Goal: Task Accomplishment & Management: Use online tool/utility

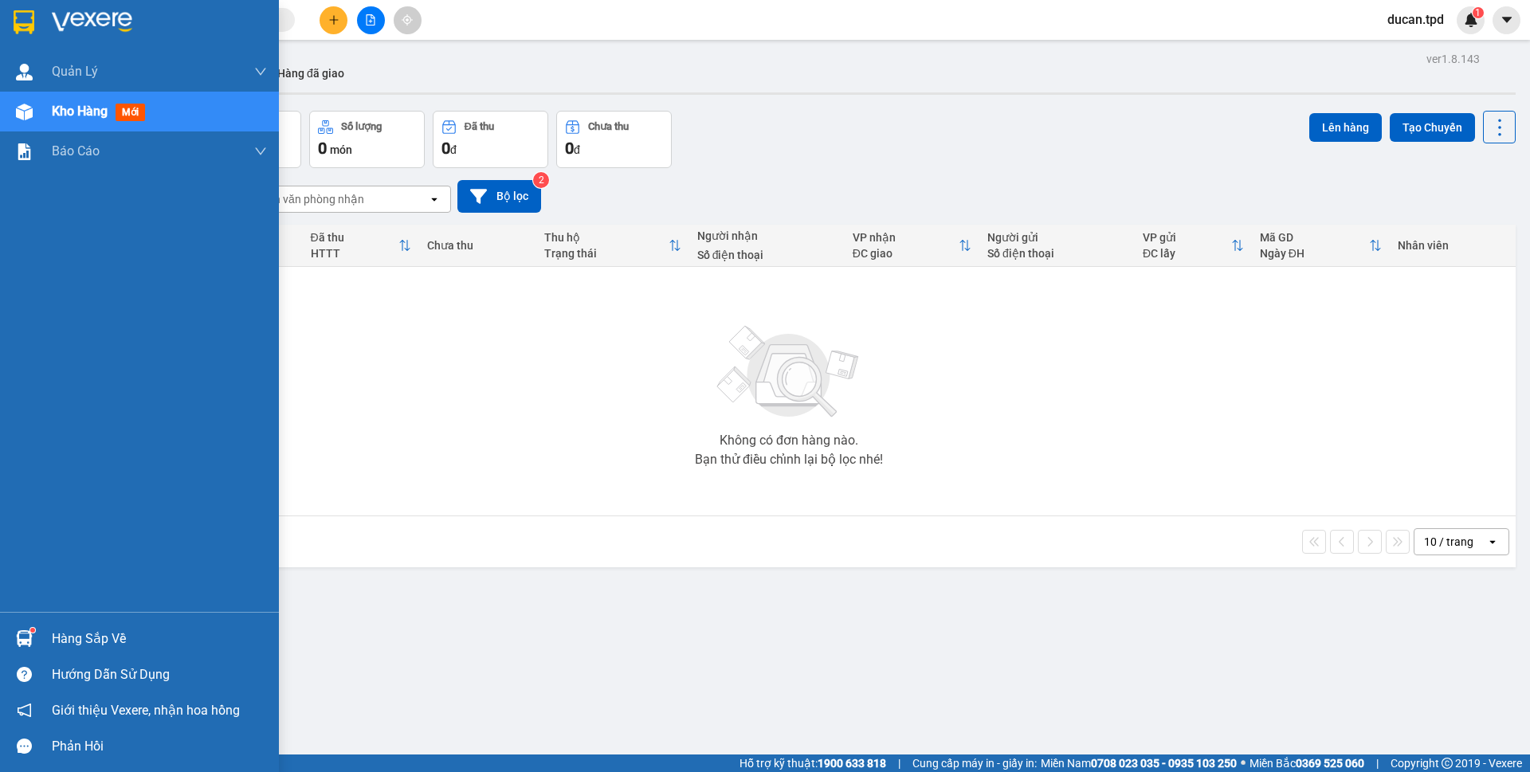
click at [35, 645] on div at bounding box center [24, 639] width 28 height 28
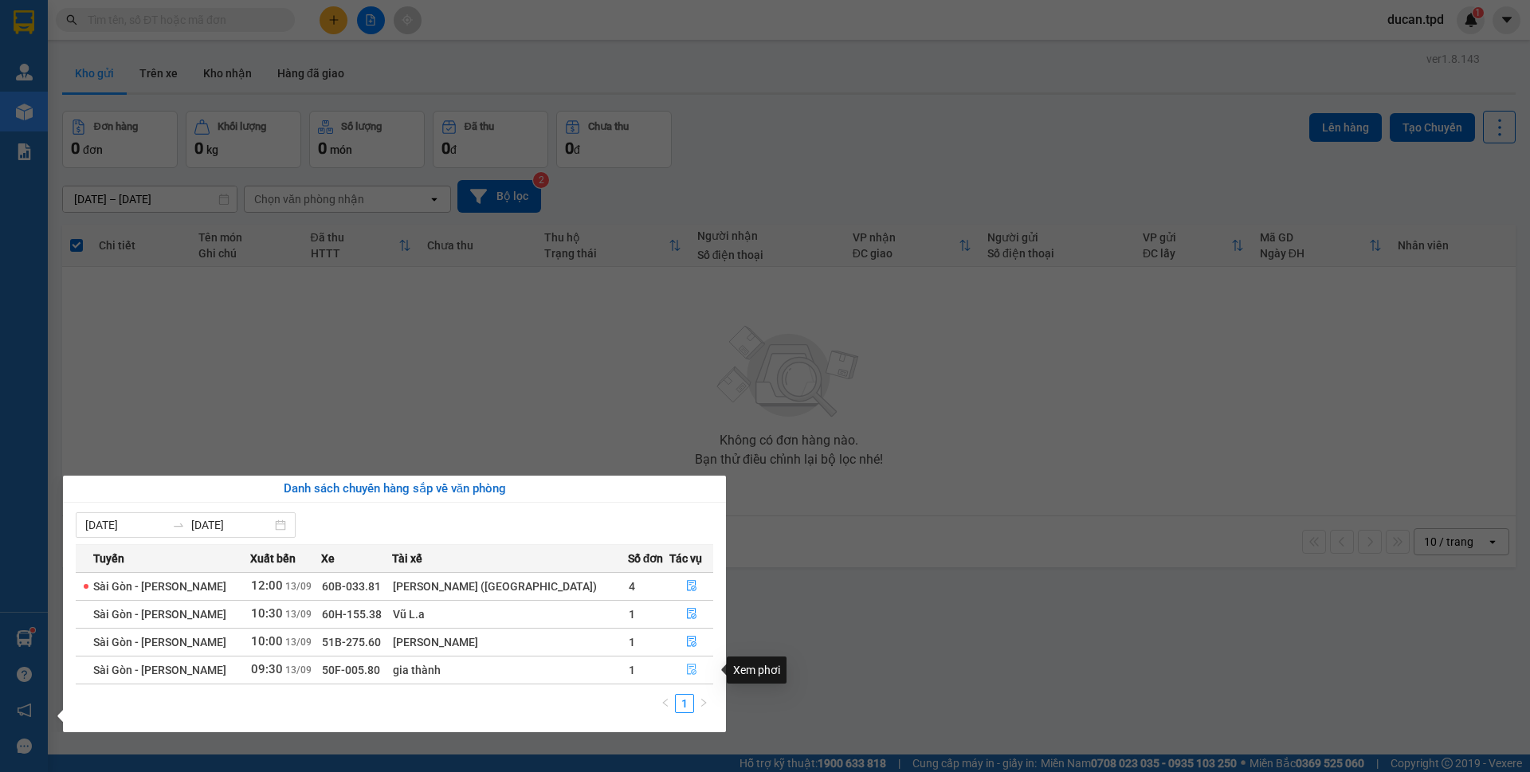
click at [684, 661] on button "button" at bounding box center [691, 669] width 42 height 25
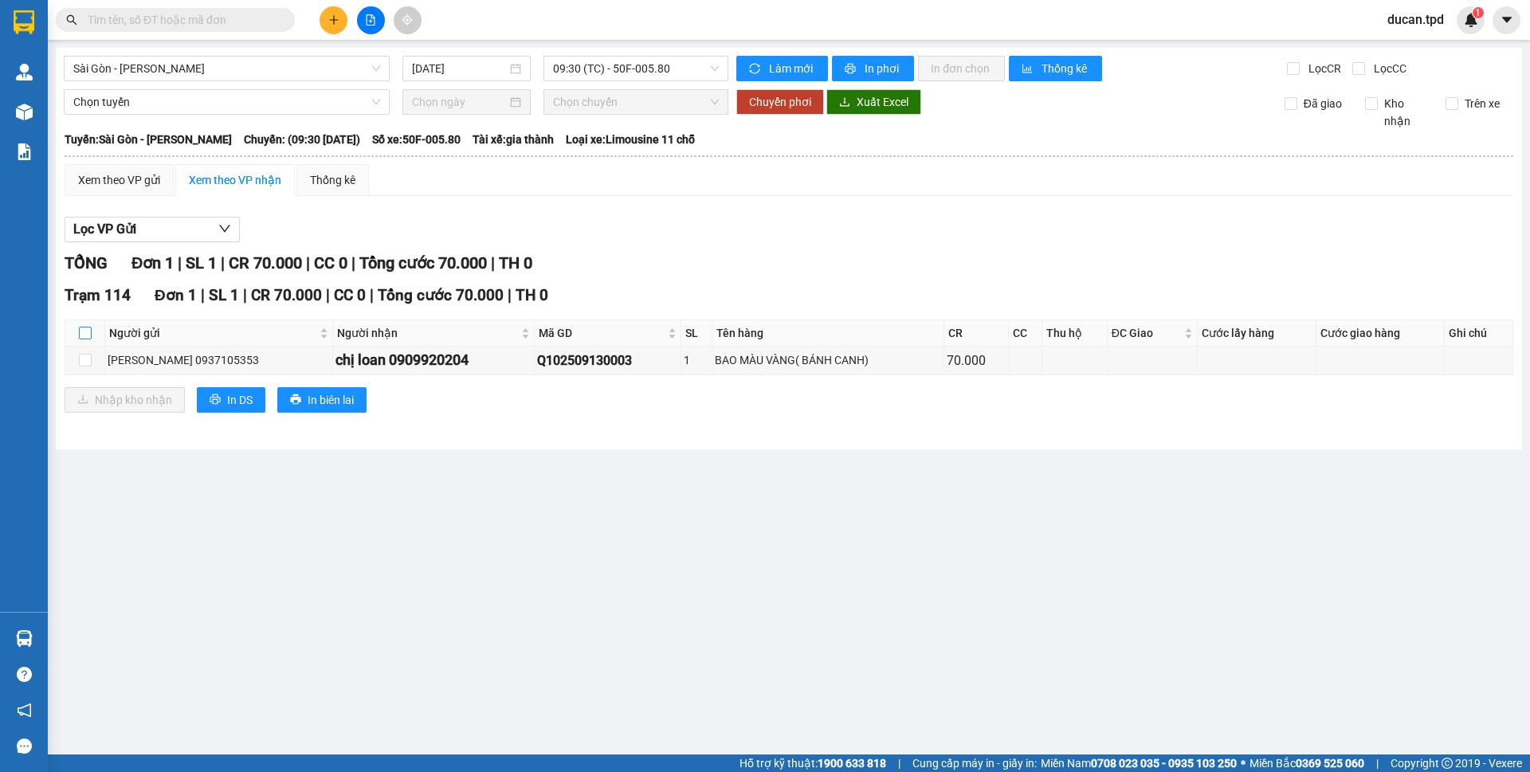
click at [86, 335] on input "checkbox" at bounding box center [85, 333] width 13 height 13
checkbox input "true"
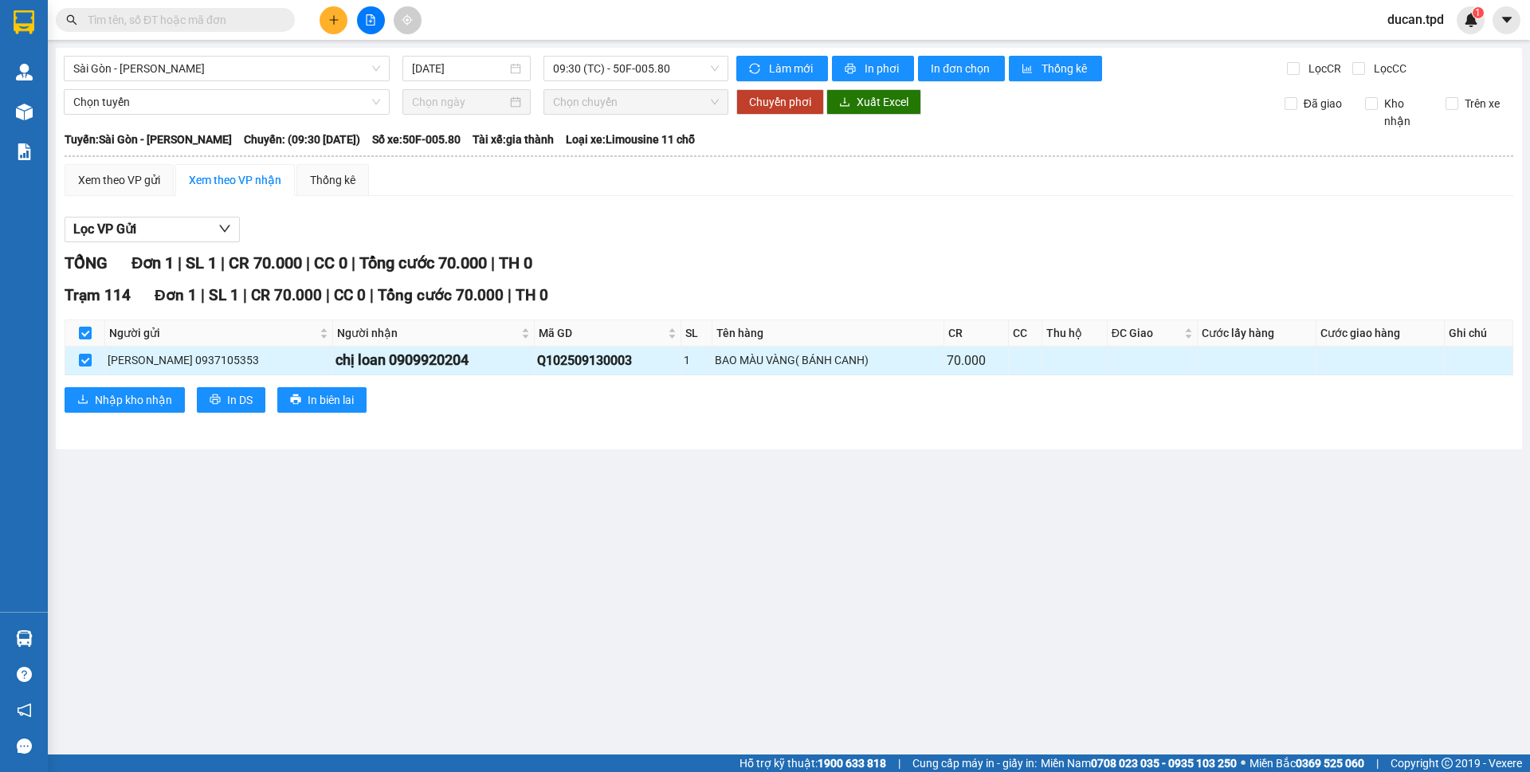
click at [396, 366] on div "chị loan 0909920204" at bounding box center [433, 360] width 196 height 22
copy div "0909920204"
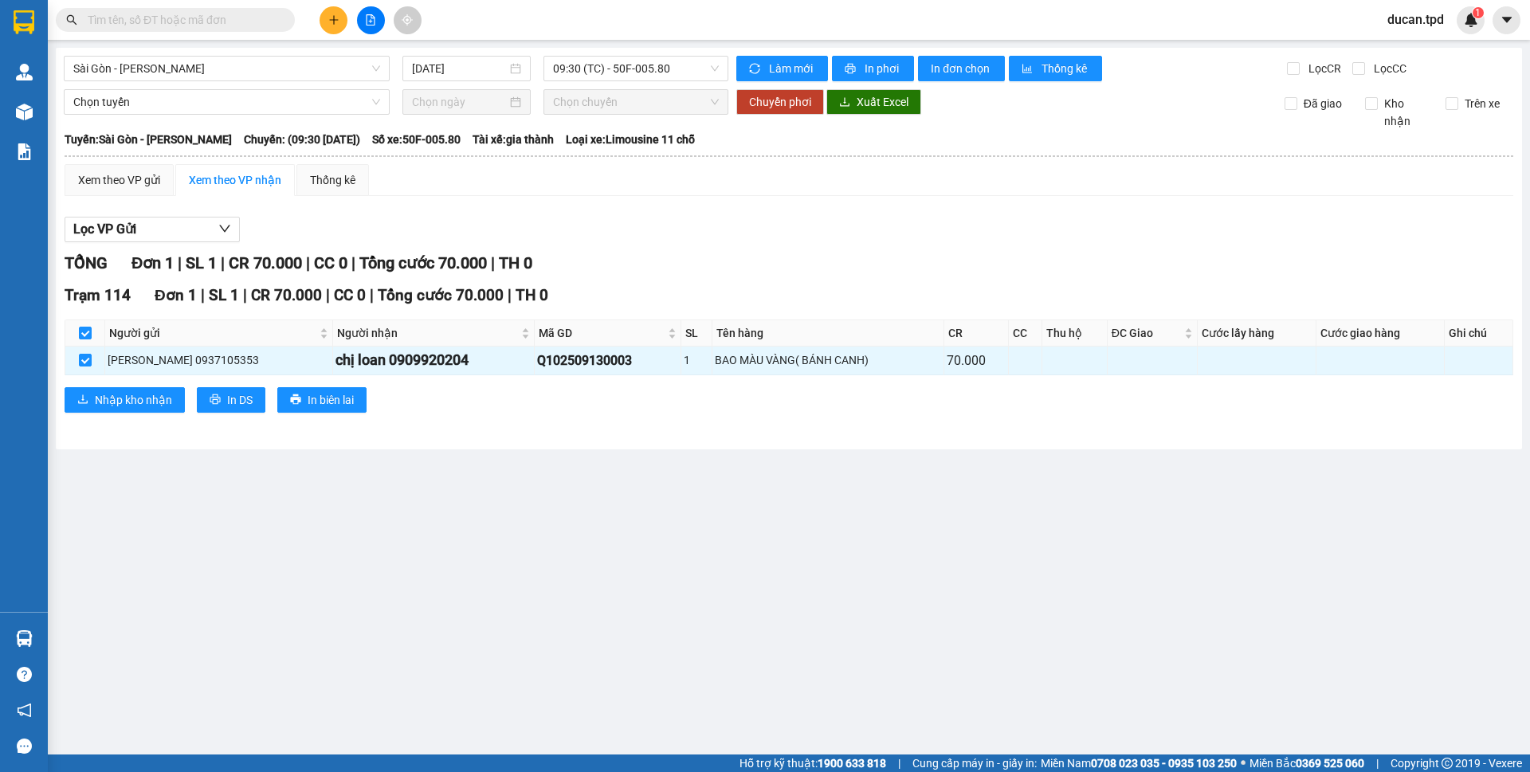
click at [186, 23] on input "text" at bounding box center [182, 20] width 188 height 18
paste input "0909920204"
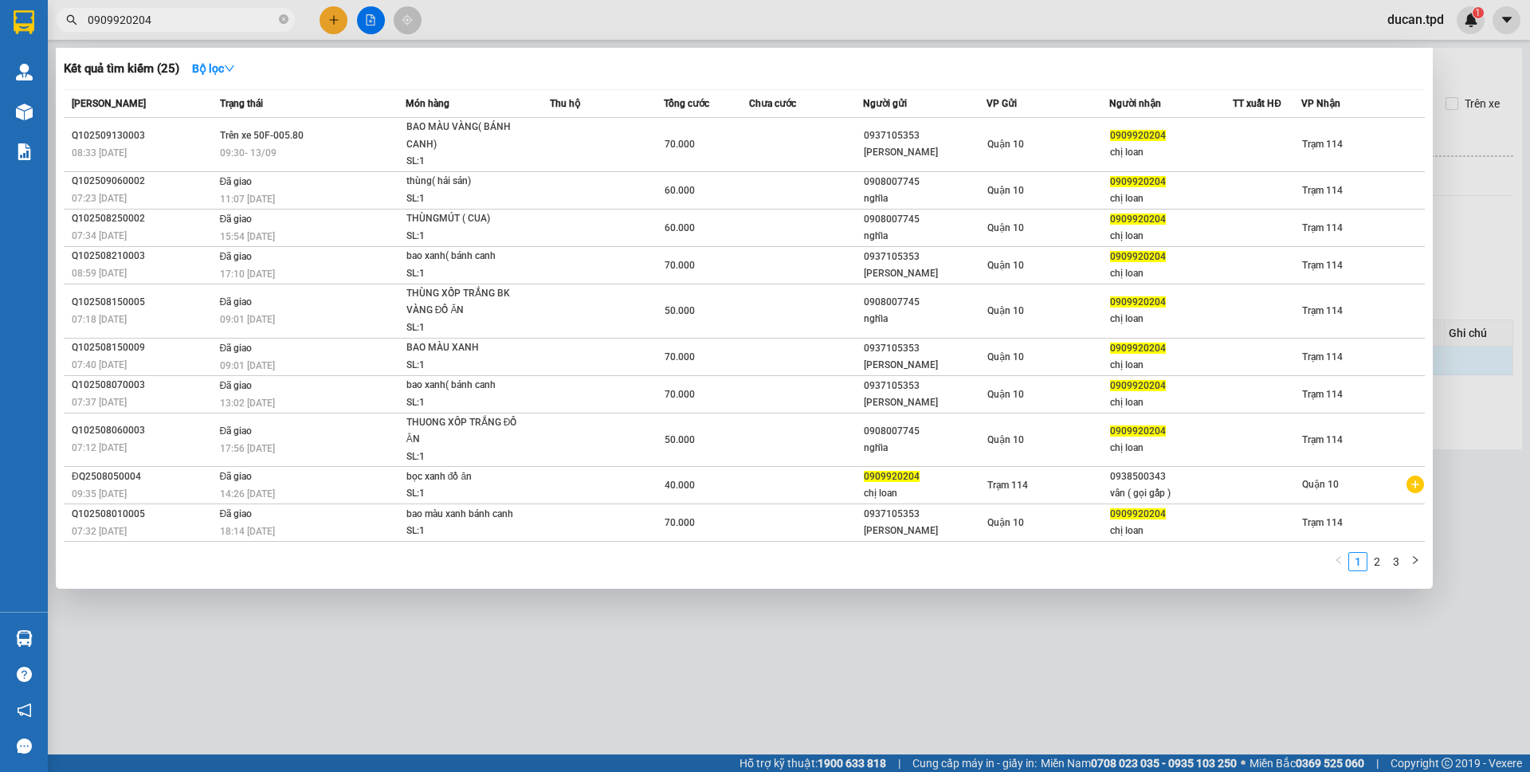
type input "0909920204"
click at [680, 681] on div at bounding box center [765, 386] width 1530 height 772
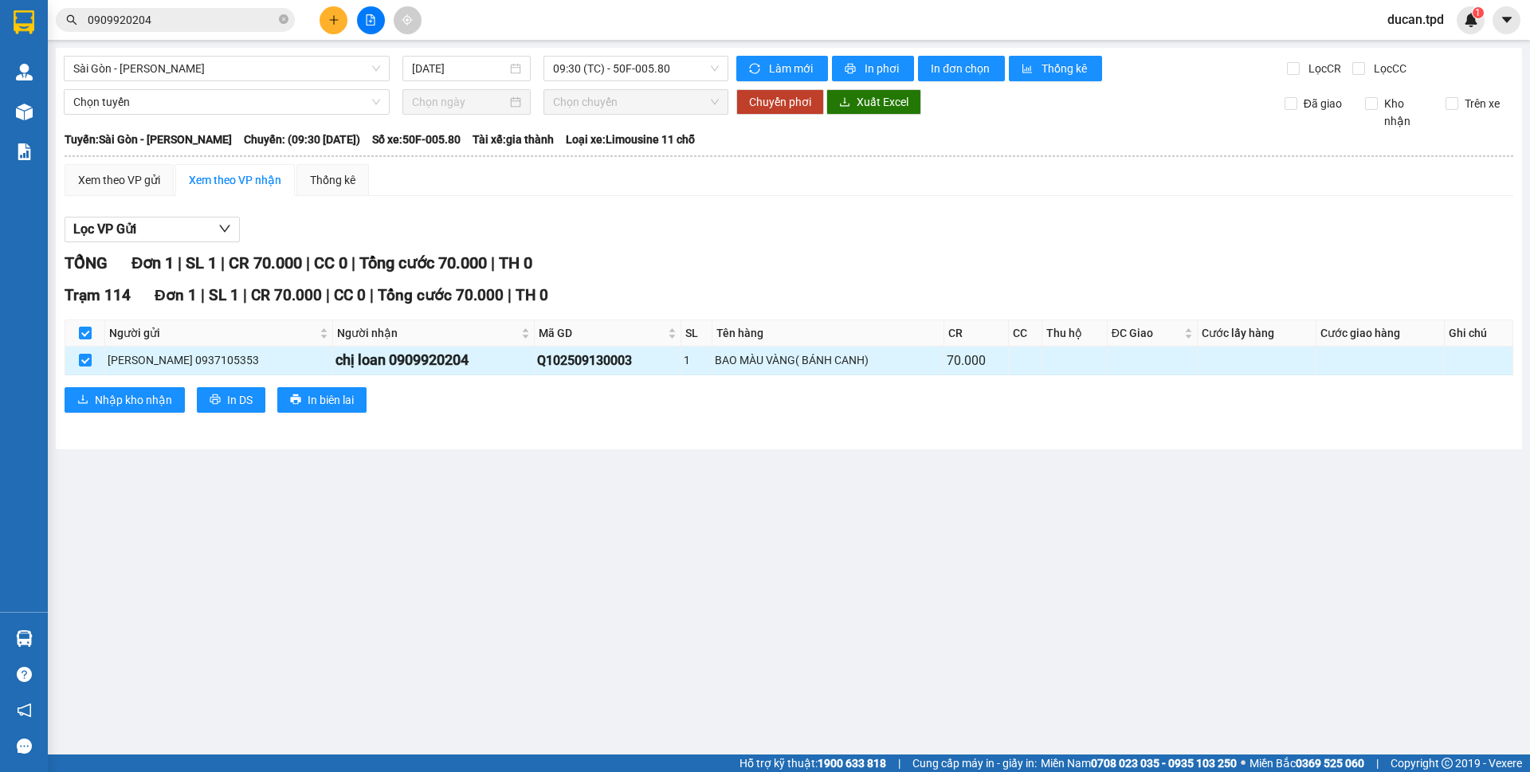
click at [386, 366] on div "chị loan 0909920204" at bounding box center [433, 360] width 196 height 22
copy div "0909920204"
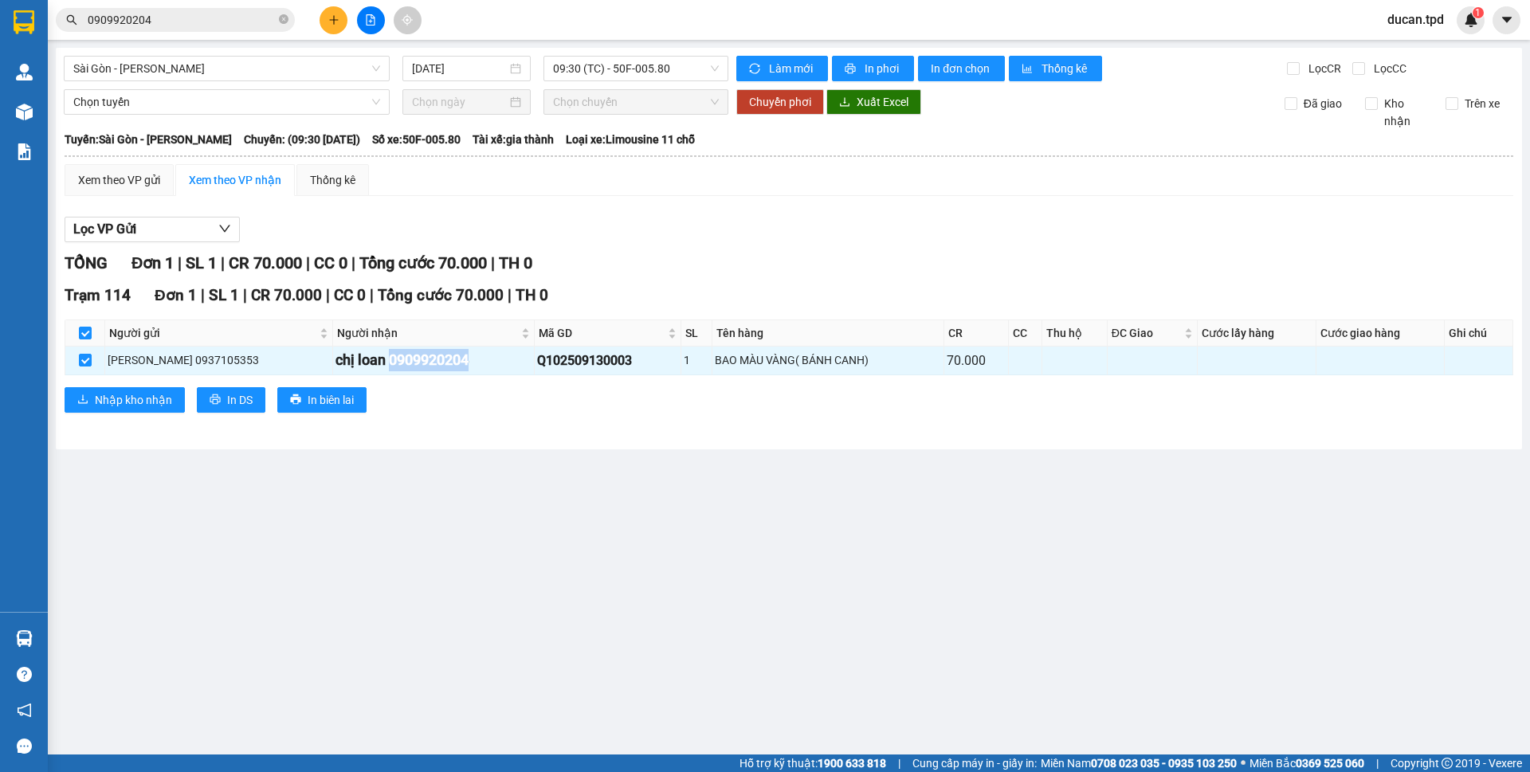
click at [208, 12] on input "0909920204" at bounding box center [182, 20] width 188 height 18
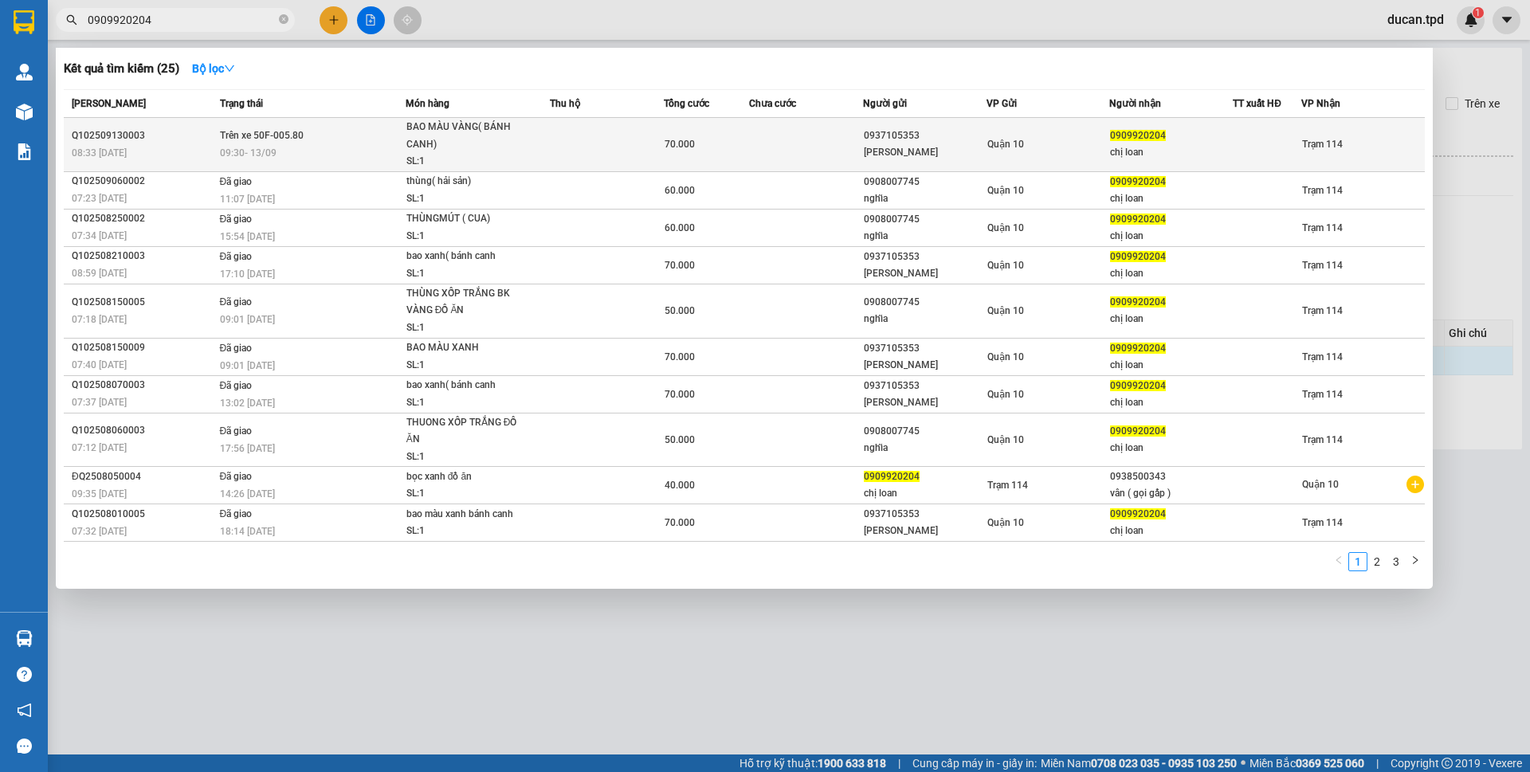
click at [274, 147] on span "09:30 [DATE]" at bounding box center [248, 152] width 57 height 11
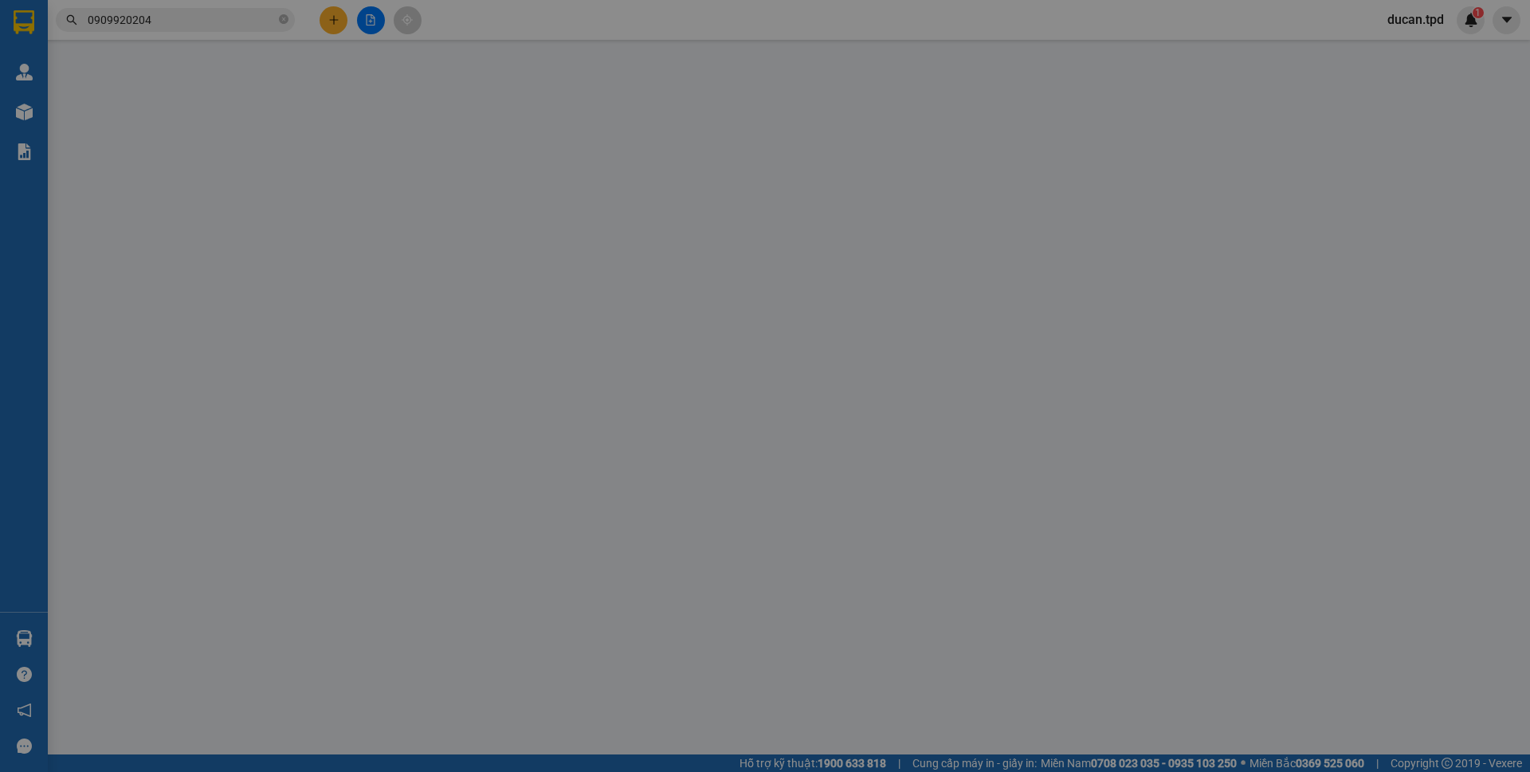
type input "0937105353"
type input "[PERSON_NAME]"
type input "079586451003"
type input "0909920204"
type input "chị loan"
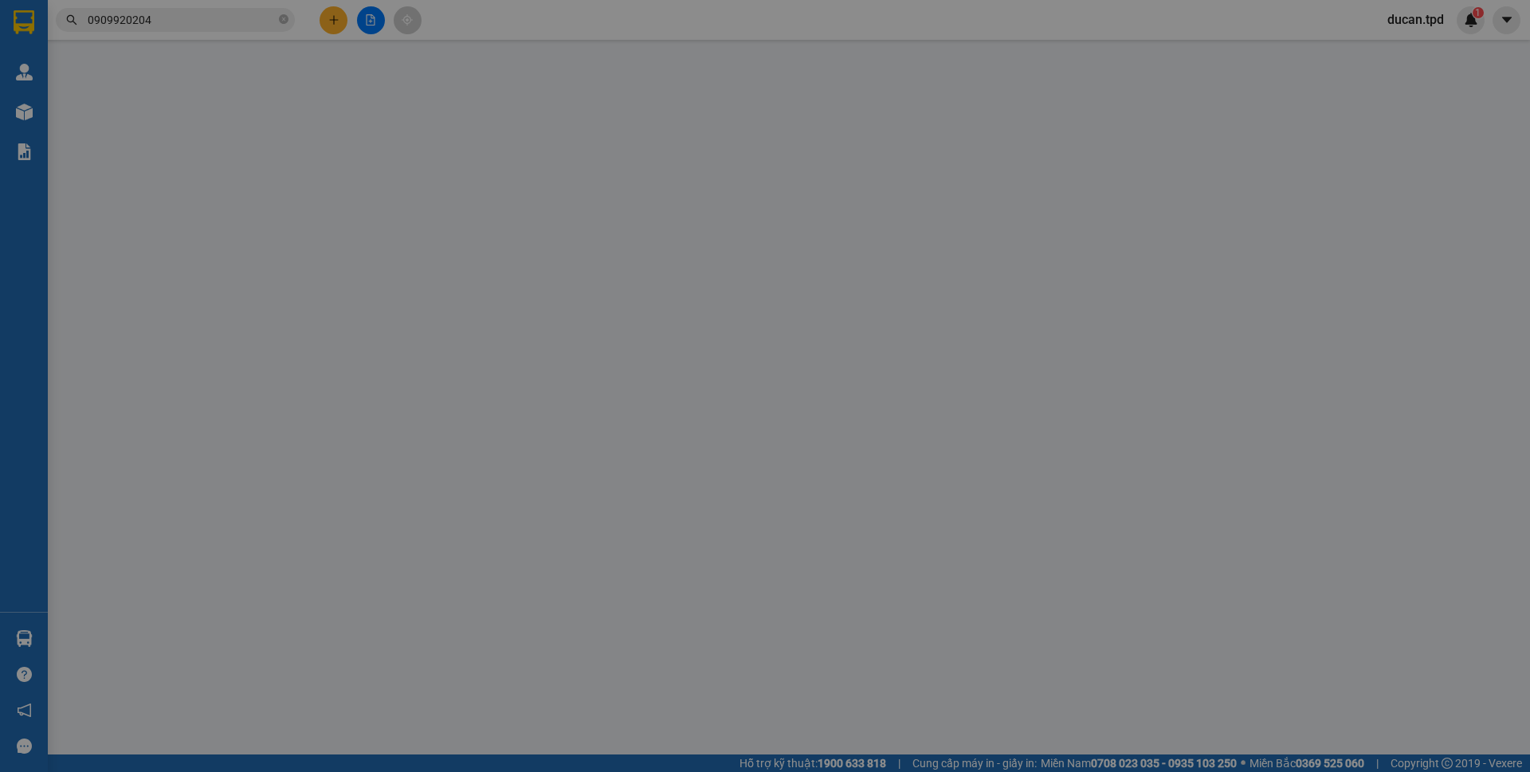
type input "70.000"
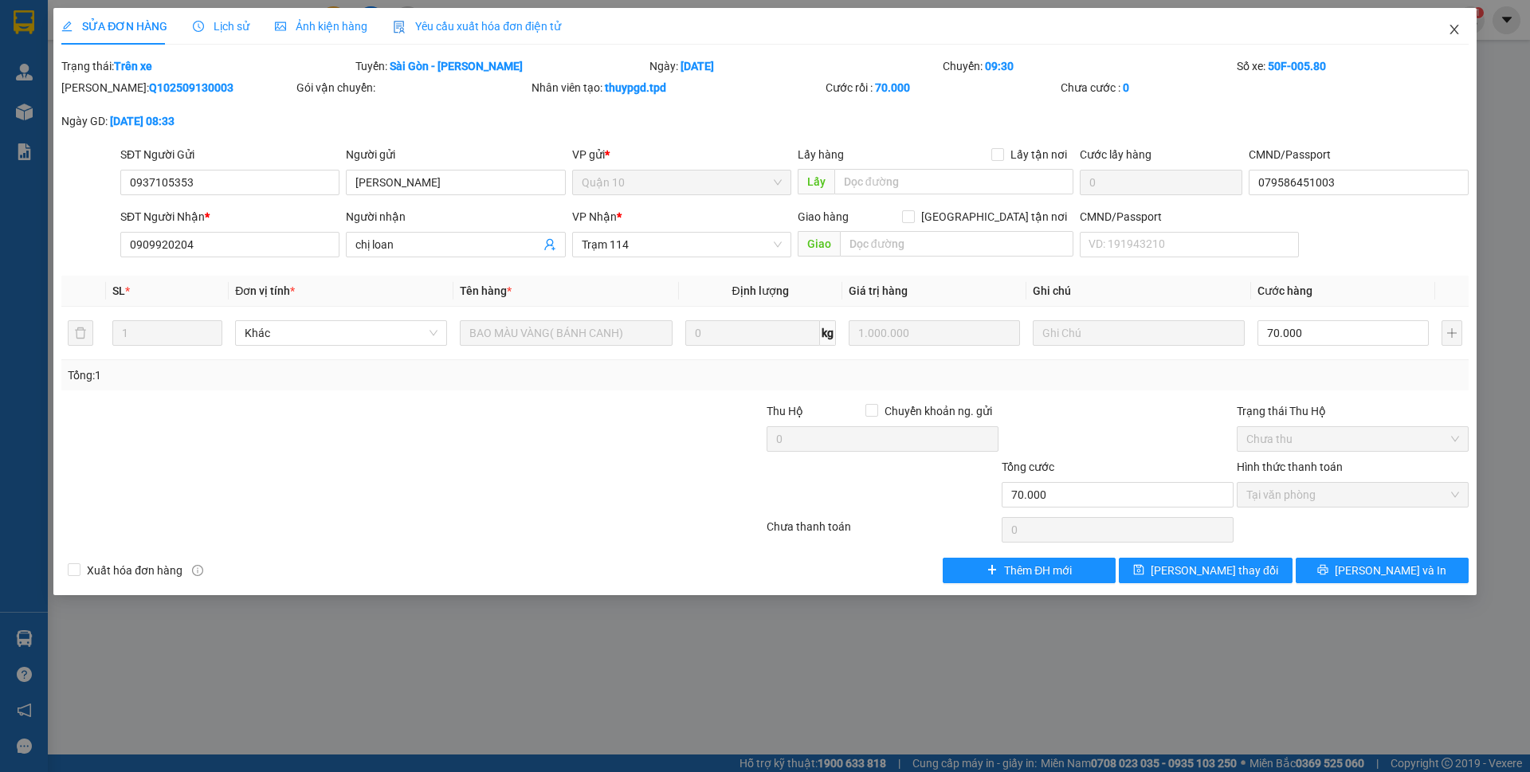
click at [1448, 29] on icon "close" at bounding box center [1454, 29] width 13 height 13
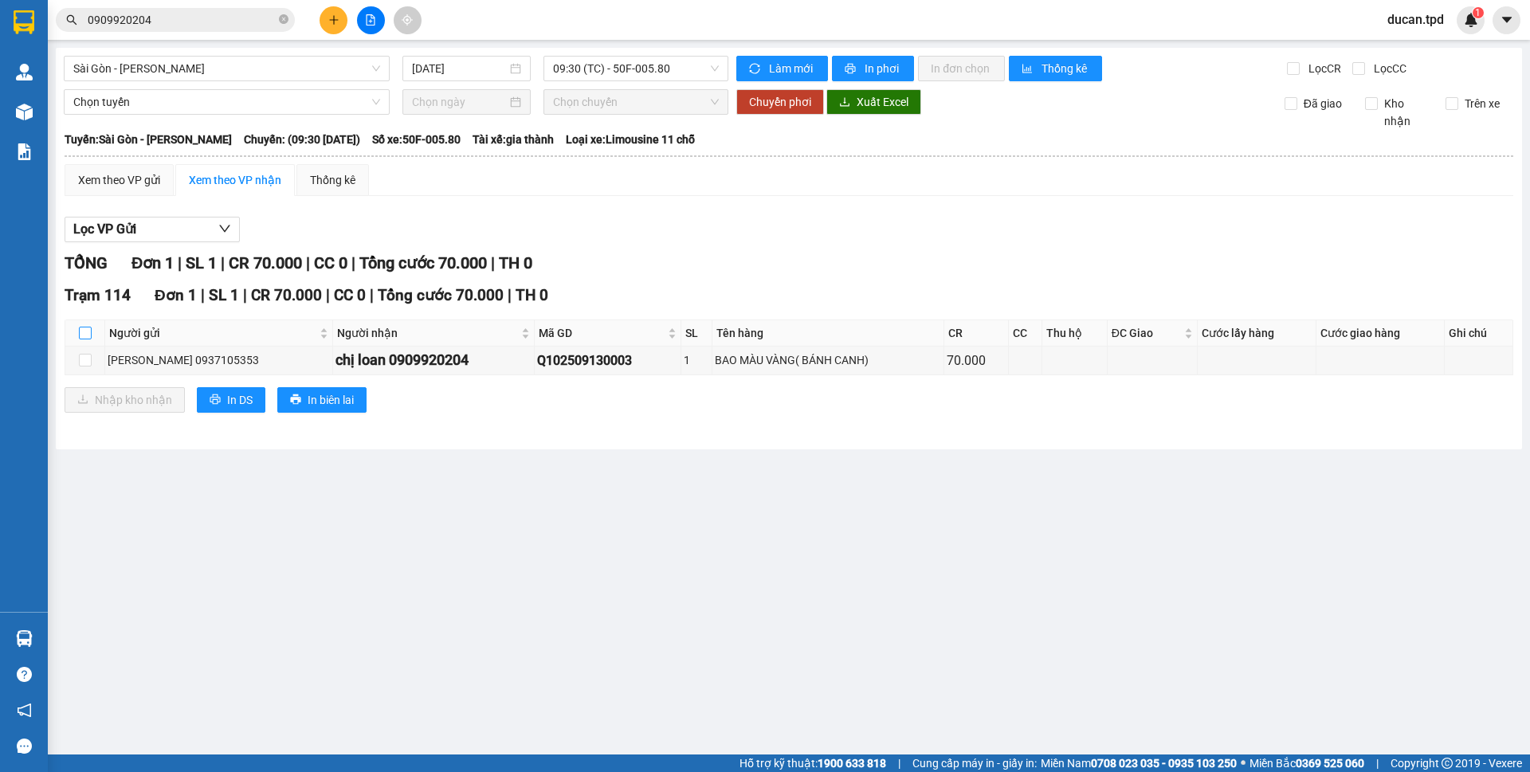
click at [80, 331] on input "checkbox" at bounding box center [85, 333] width 13 height 13
checkbox input "true"
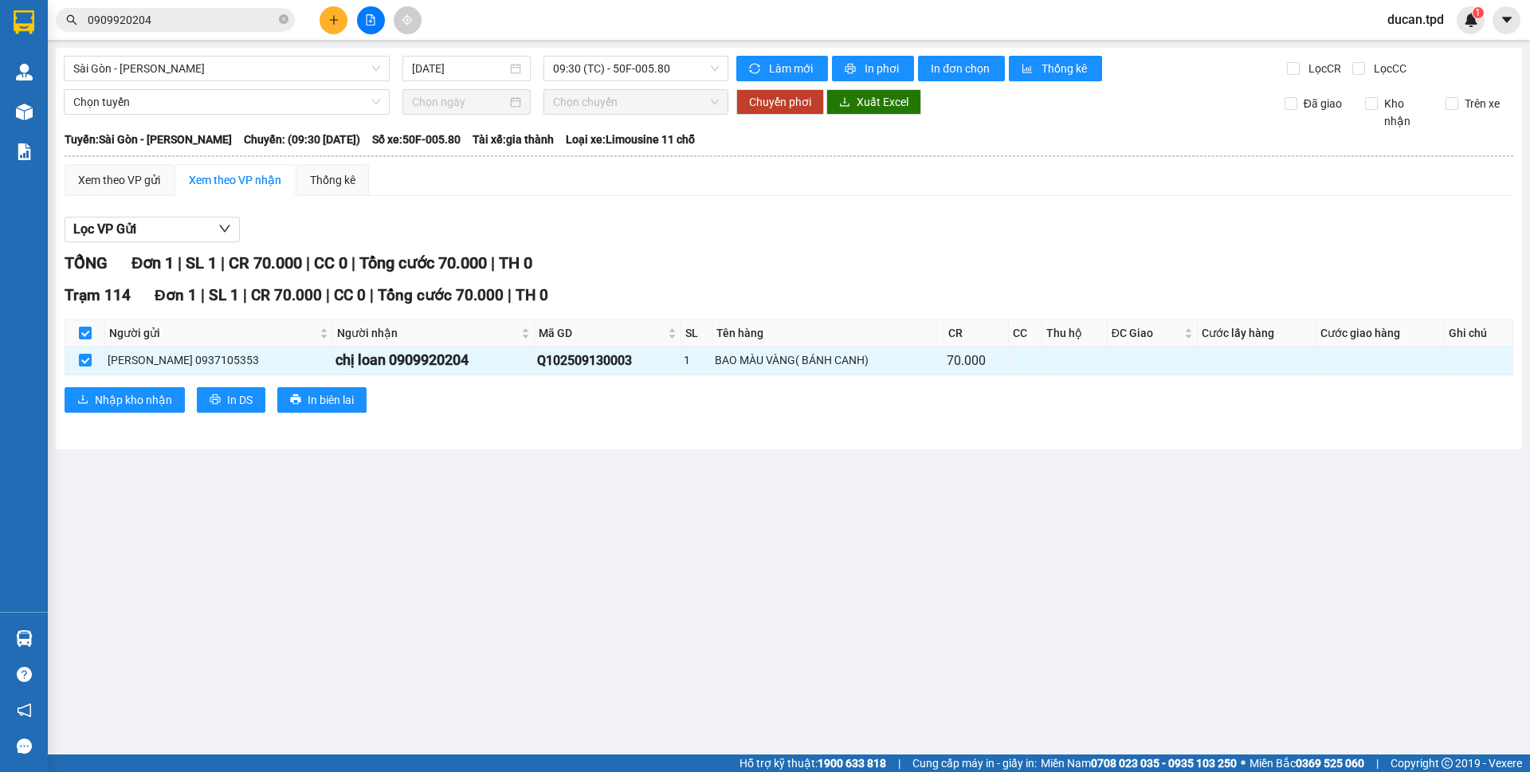
checkbox input "true"
click at [95, 402] on span "Nhập kho nhận" at bounding box center [133, 400] width 77 height 18
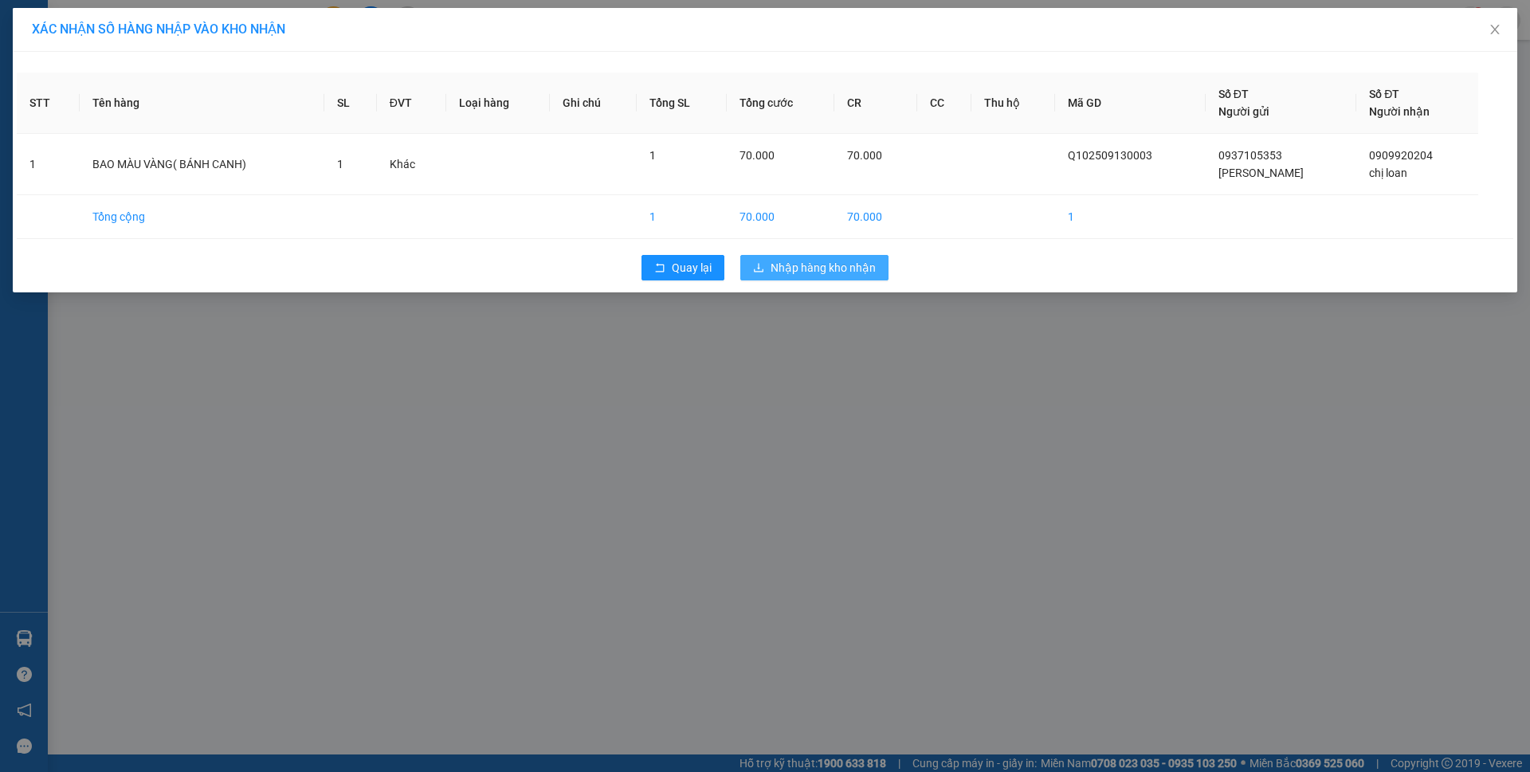
click at [829, 275] on span "Nhập hàng kho nhận" at bounding box center [823, 268] width 105 height 18
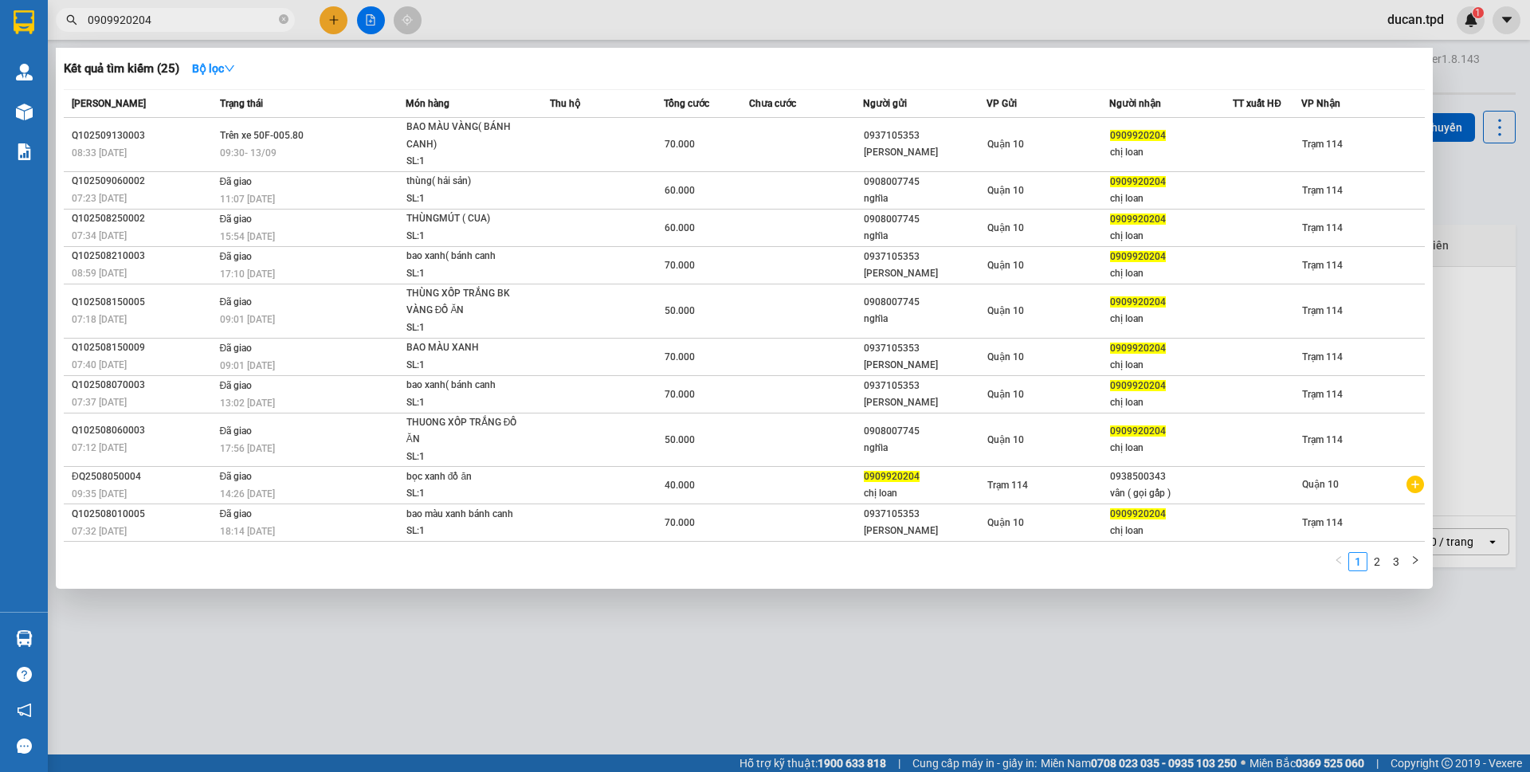
click at [218, 10] on span "0909920204" at bounding box center [175, 20] width 239 height 24
click at [210, 14] on input "0909920204" at bounding box center [182, 20] width 188 height 18
click at [285, 17] on icon "close-circle" at bounding box center [284, 19] width 10 height 10
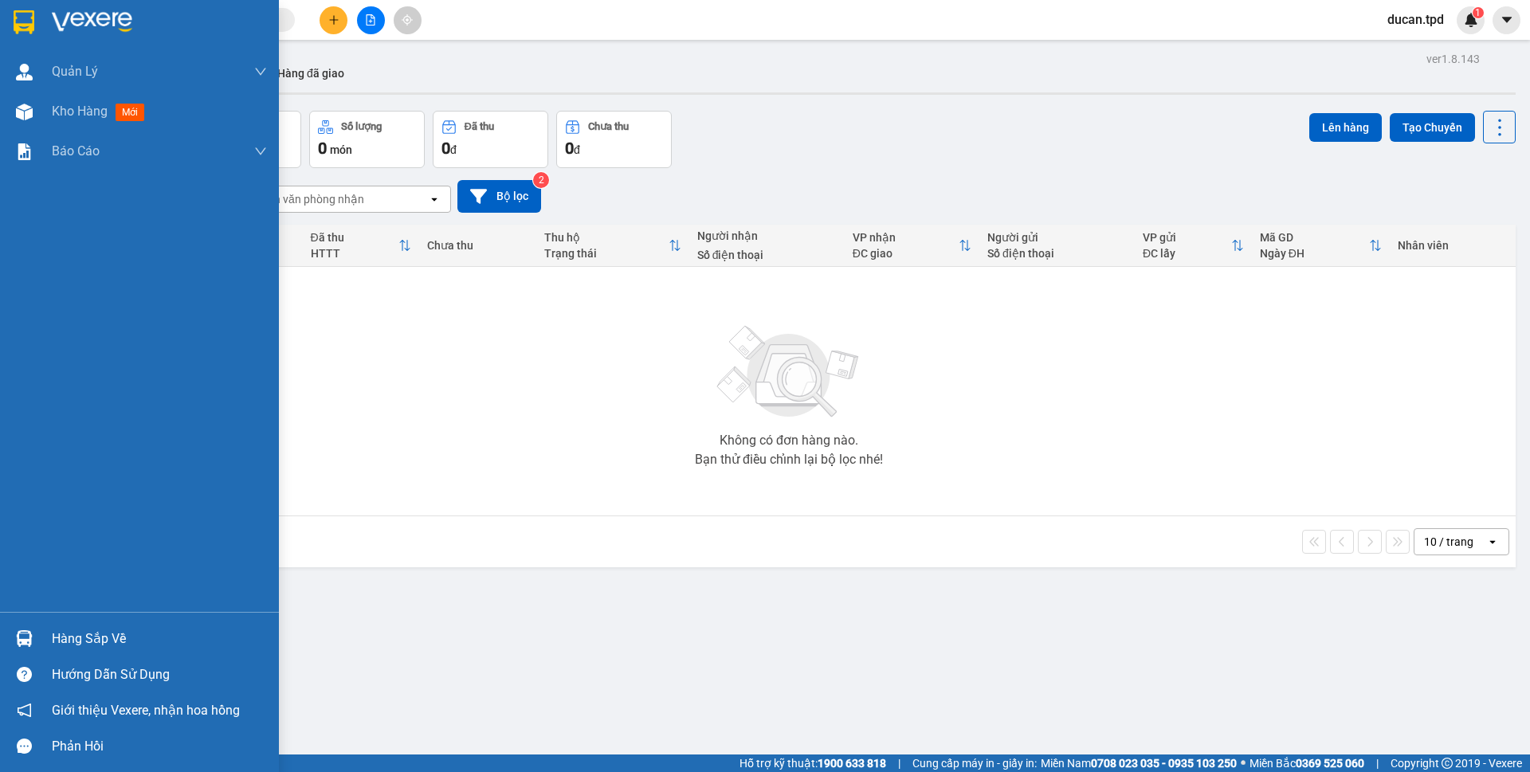
click at [46, 643] on div "Hàng sắp về" at bounding box center [139, 639] width 279 height 36
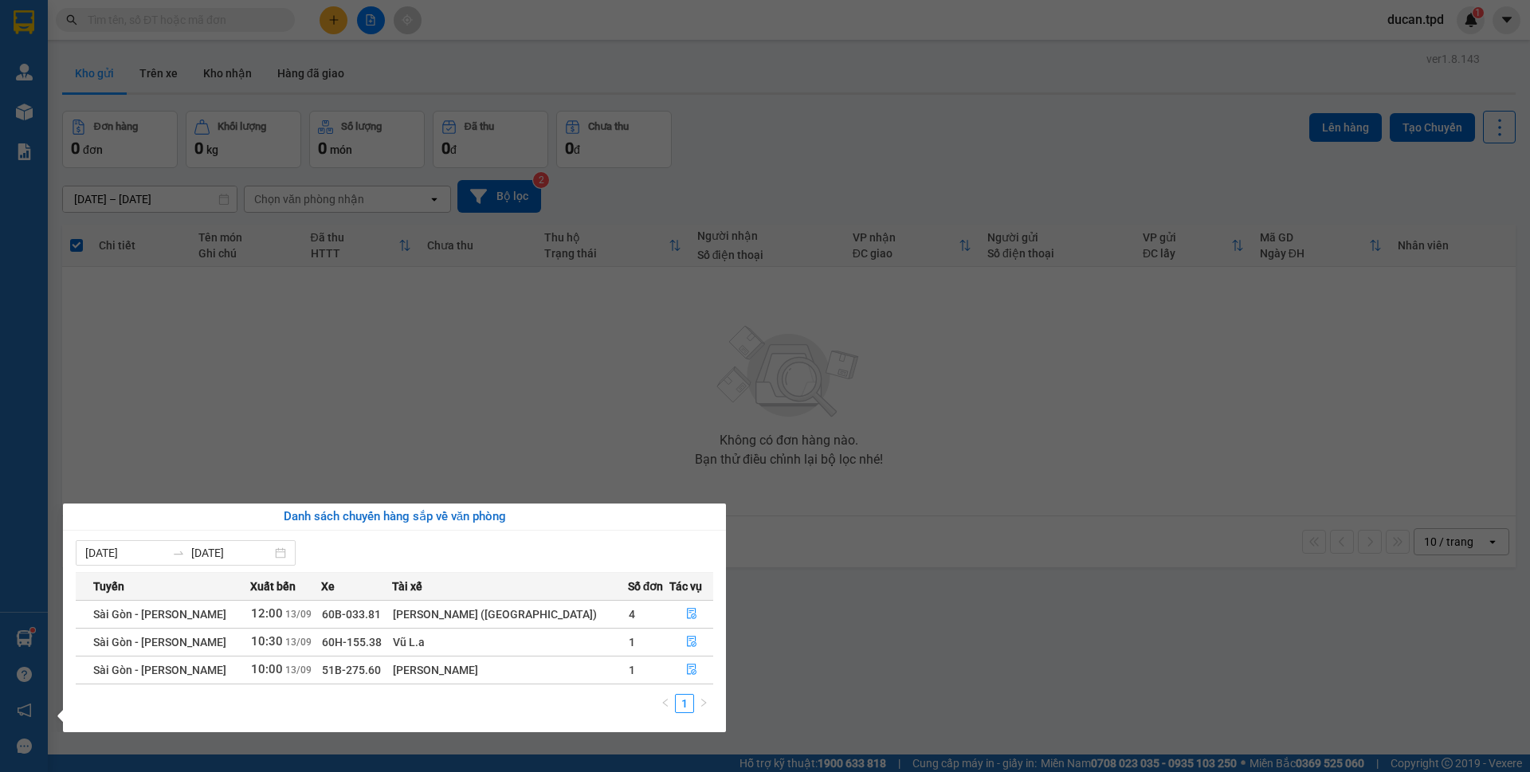
click at [759, 351] on section "Kết quả tìm kiếm ( 25 ) Bộ lọc Mã ĐH Trạng thái Món hàng Thu hộ Tổng cước Chưa …" at bounding box center [765, 386] width 1530 height 772
